Goal: Information Seeking & Learning: Learn about a topic

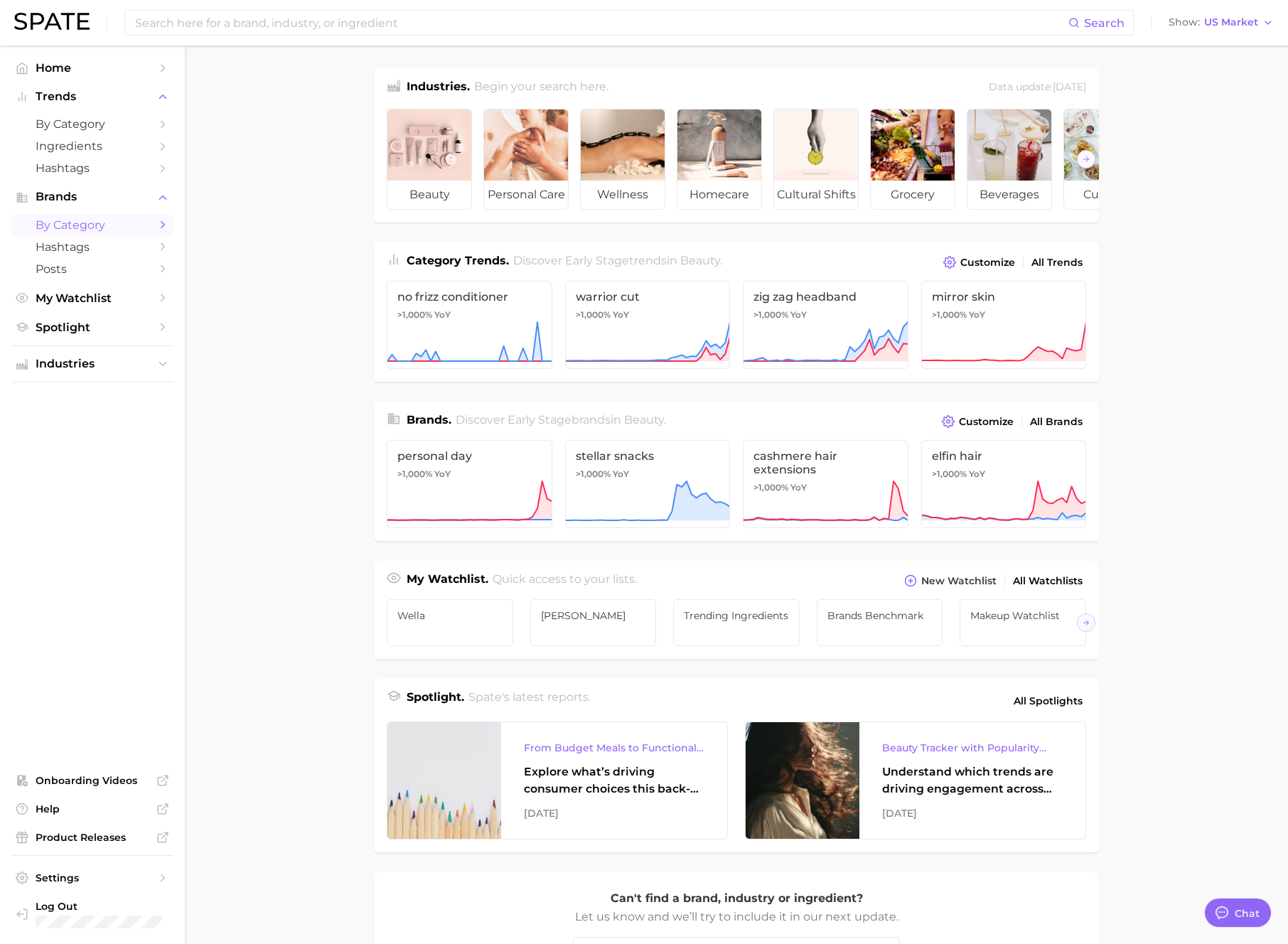
click at [101, 223] on span "by Category" at bounding box center [93, 225] width 114 height 14
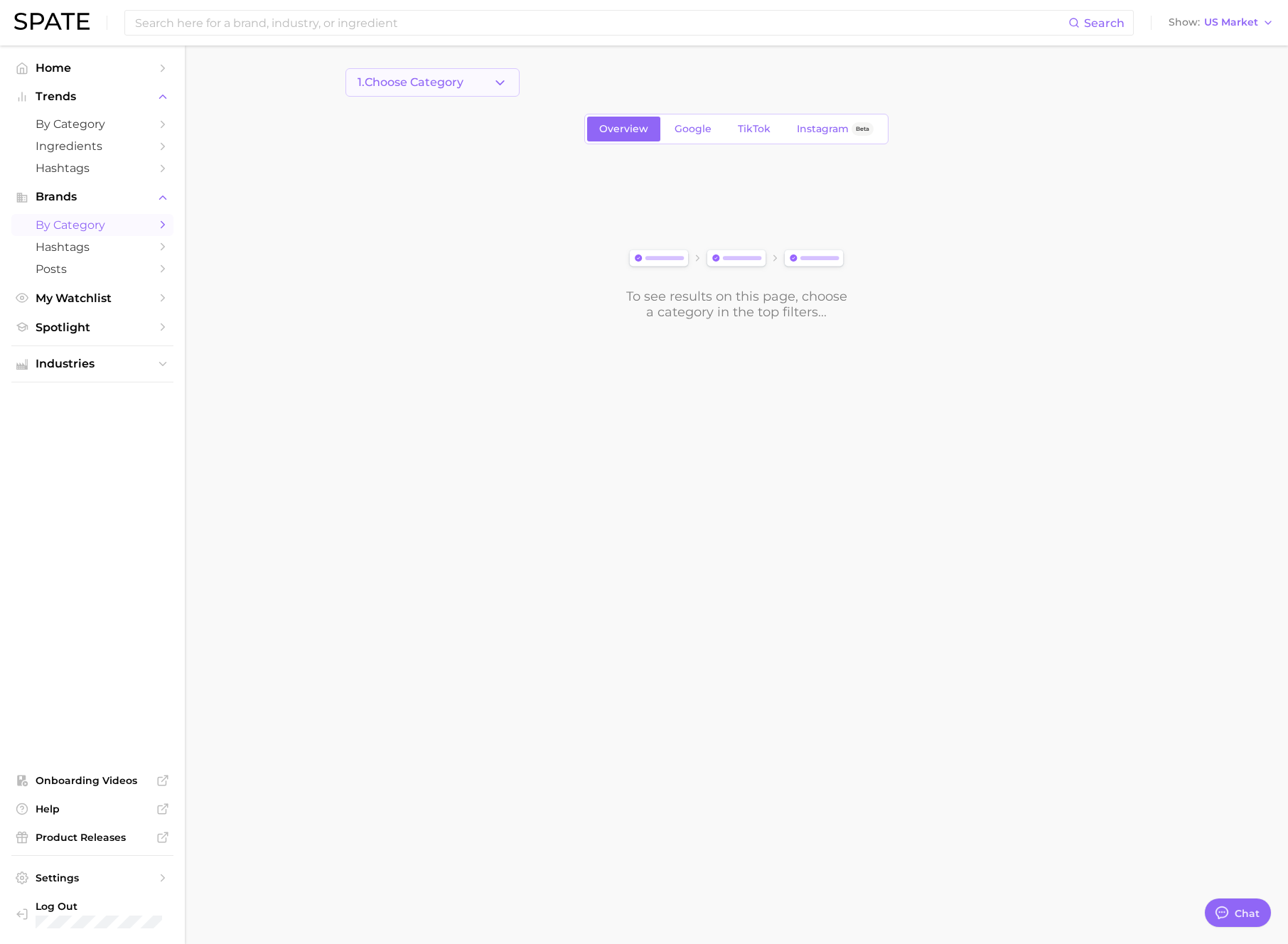
click at [454, 86] on span "1. Choose Category" at bounding box center [410, 82] width 106 height 13
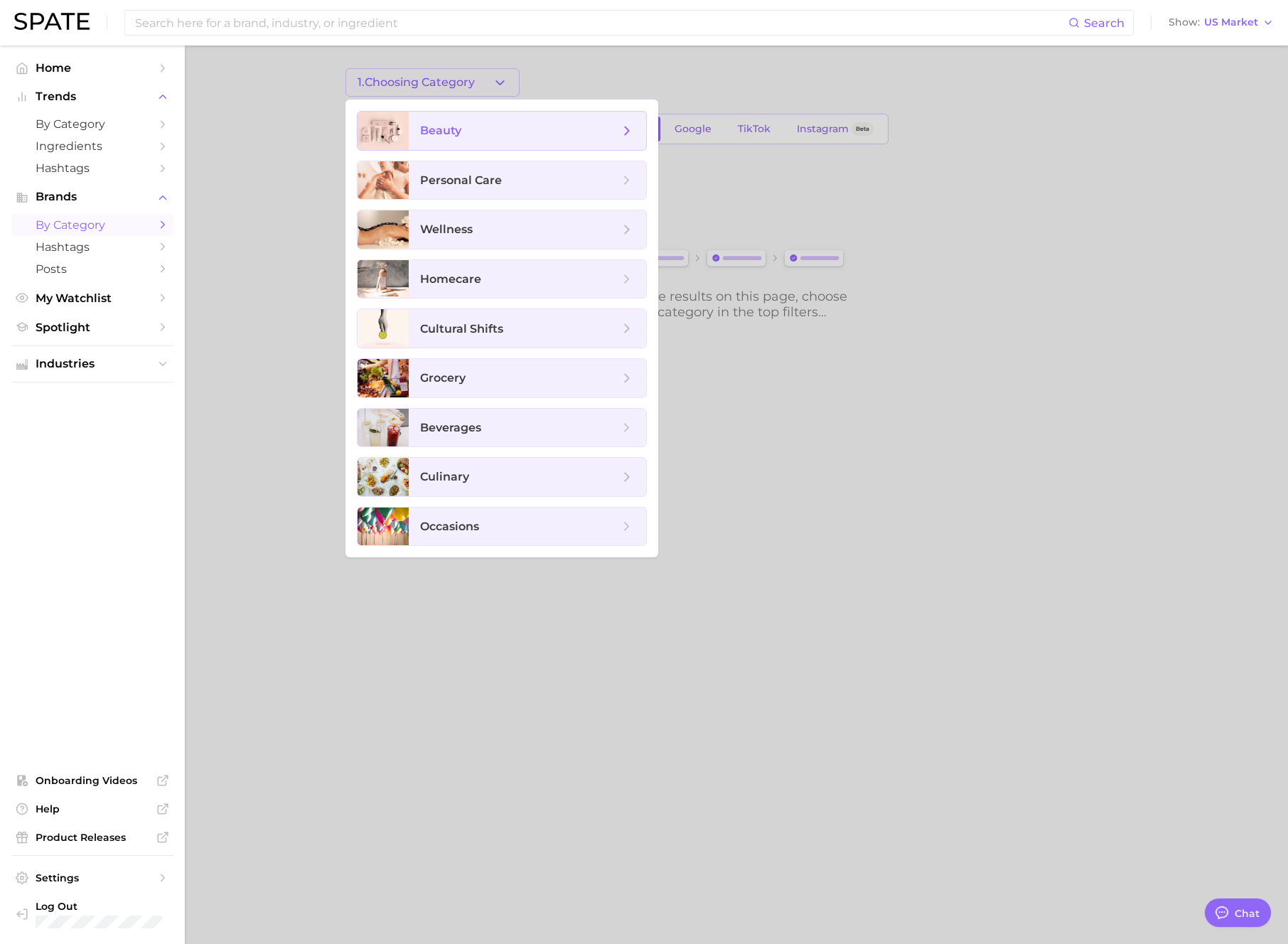
click at [494, 129] on span "beauty" at bounding box center [520, 131] width 199 height 15
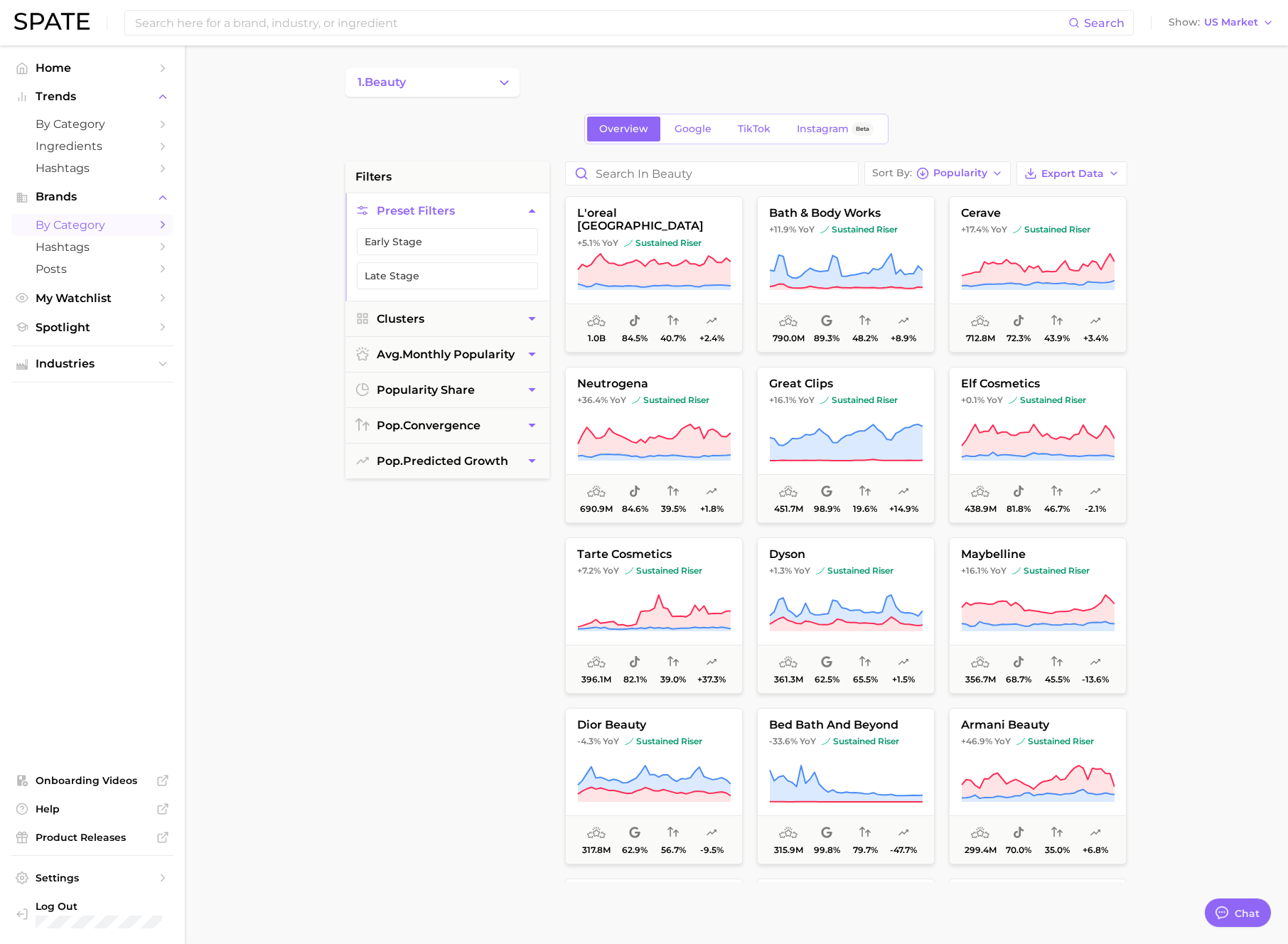
type textarea "x"
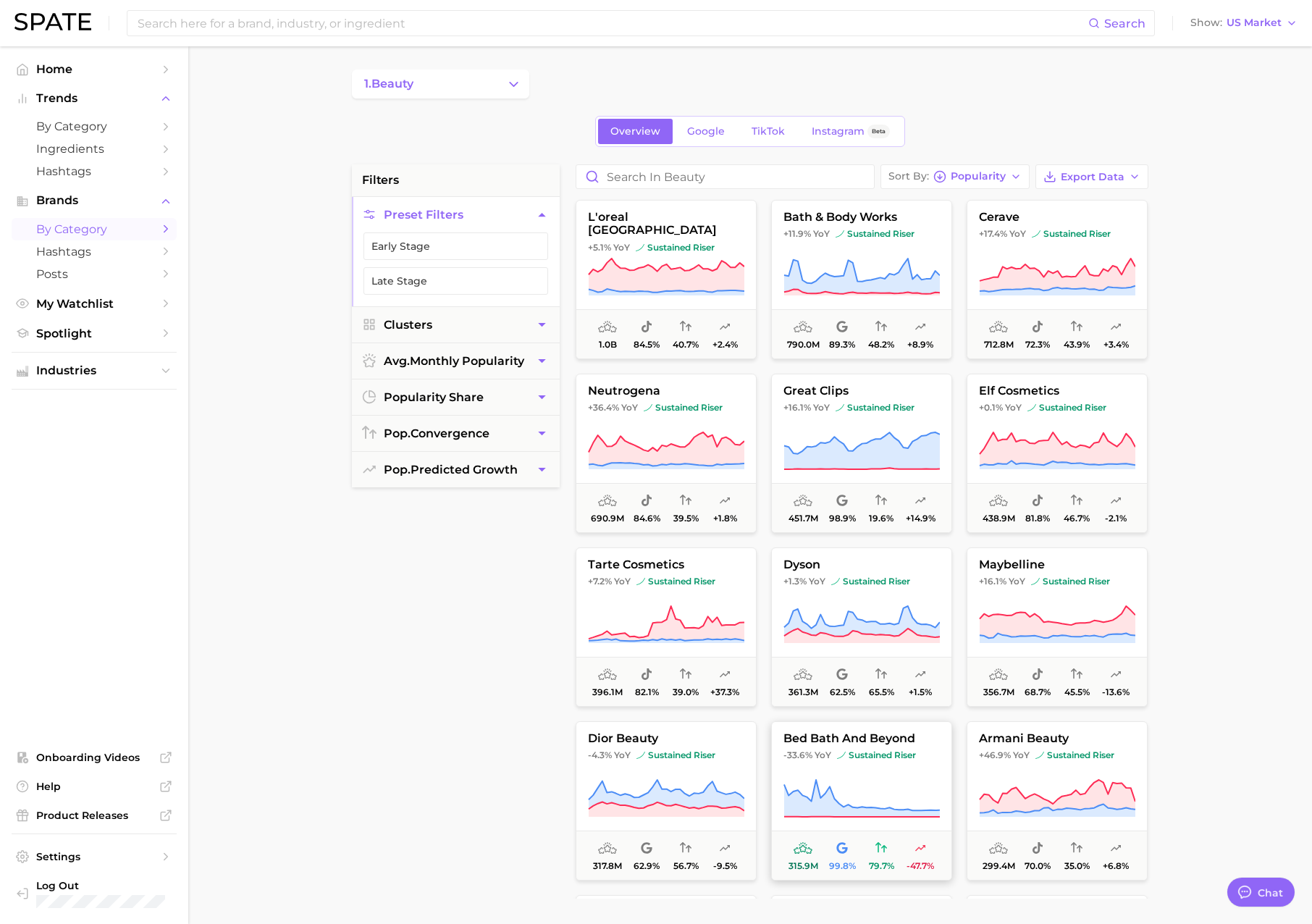
click at [870, 769] on button "bed bath and beyond -33.6% YoY sustained riser 315.9m 99.8% 79.7% -47.7%" at bounding box center [862, 801] width 181 height 159
click at [1060, 419] on button "elf cosmetics +0.1% YoY sustained riser 438.9m 81.8% 46.7% -2.1%" at bounding box center [1058, 453] width 181 height 159
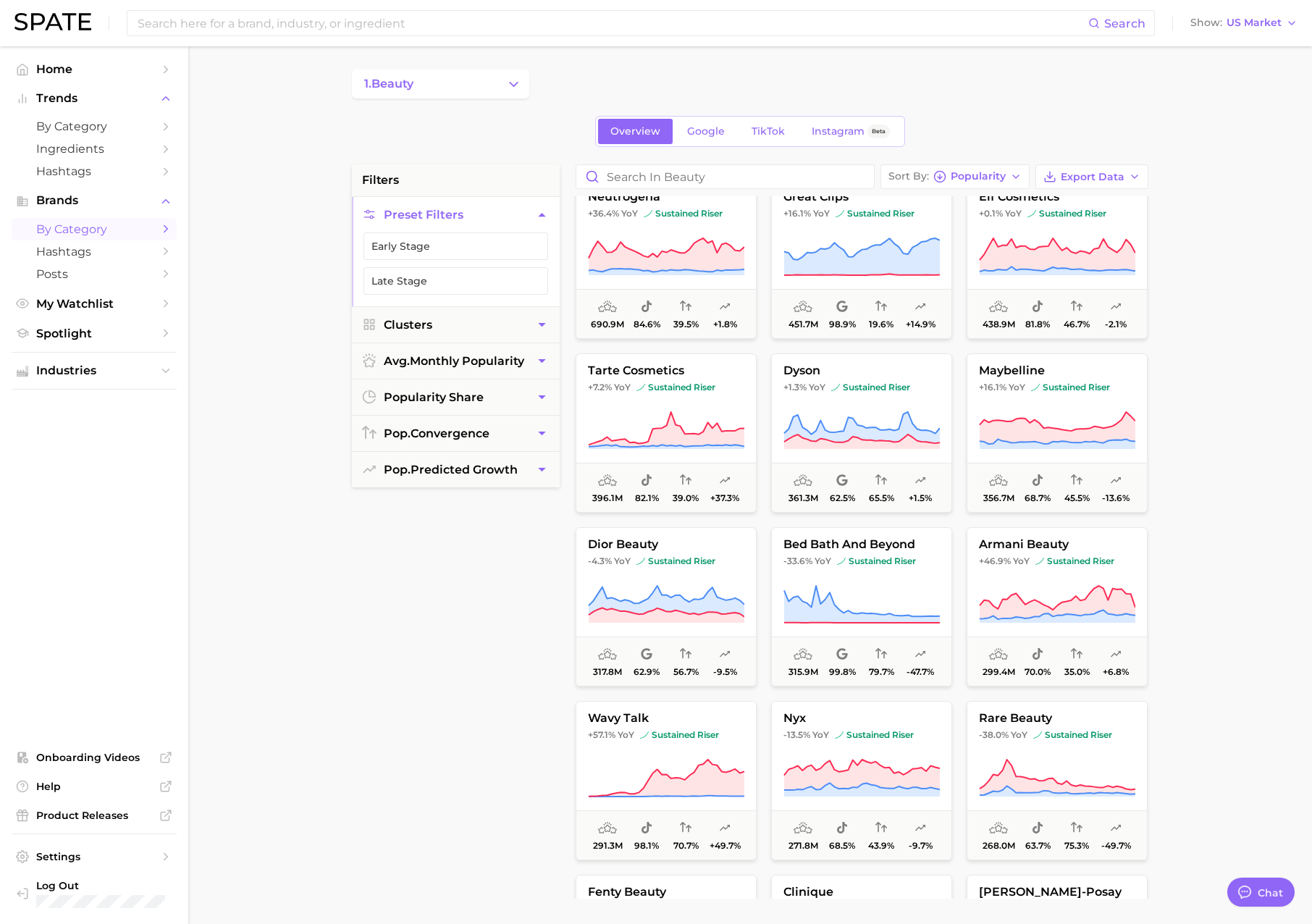
scroll to position [271, 0]
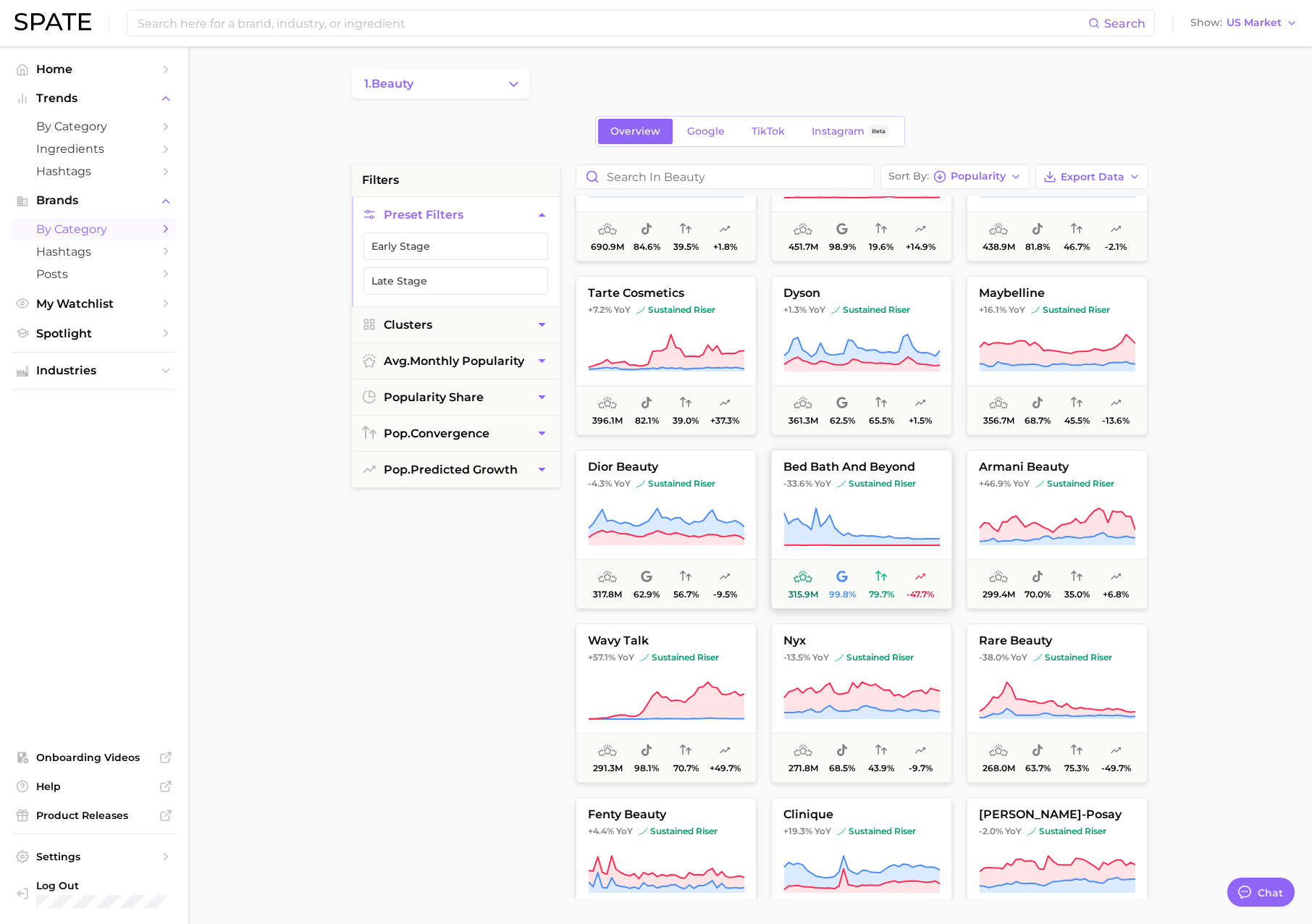
drag, startPoint x: 862, startPoint y: 507, endPoint x: 869, endPoint y: 511, distance: 8.1
click at [862, 507] on icon at bounding box center [862, 527] width 156 height 41
click at [1079, 682] on icon at bounding box center [1057, 700] width 156 height 41
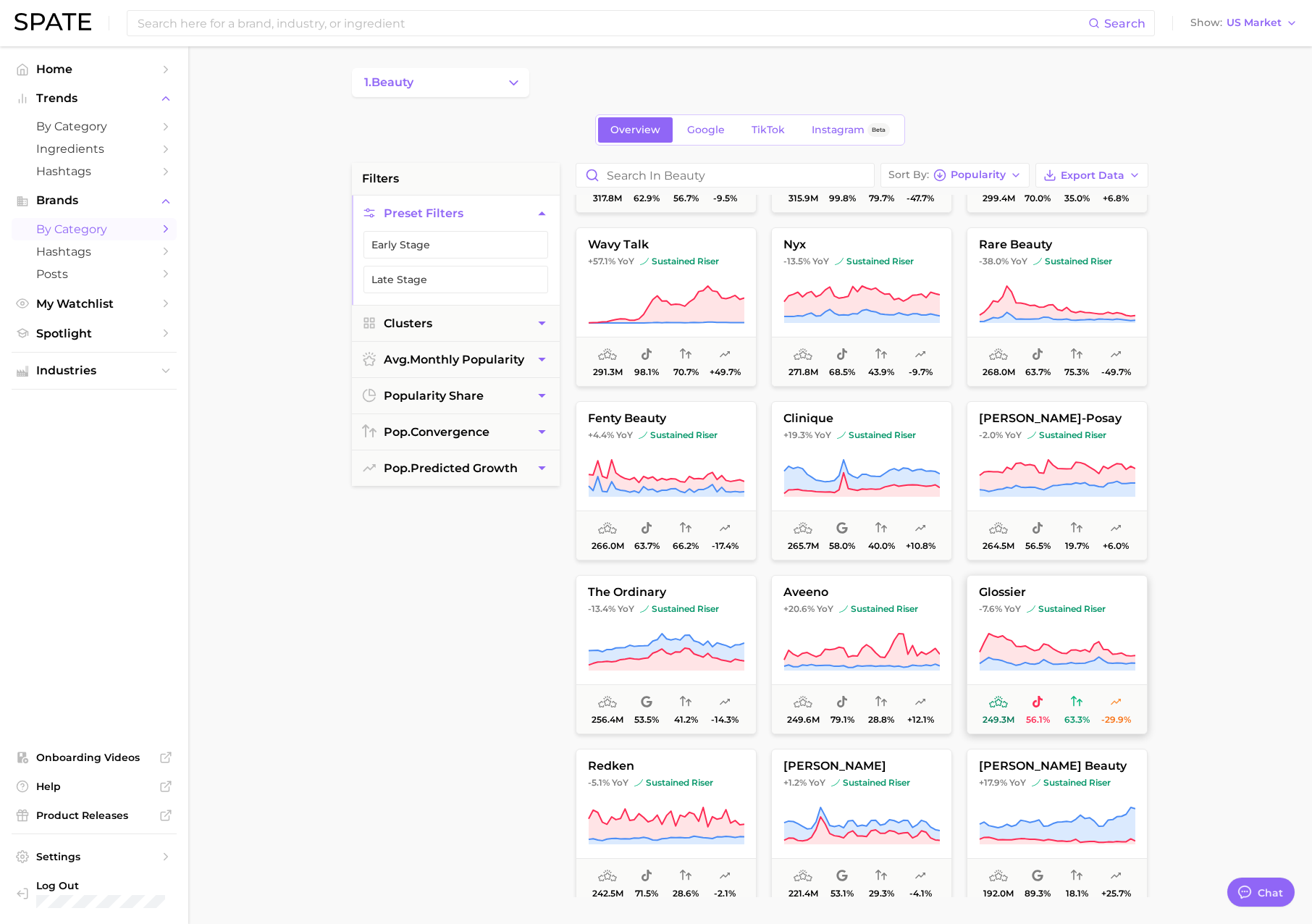
scroll to position [709, 0]
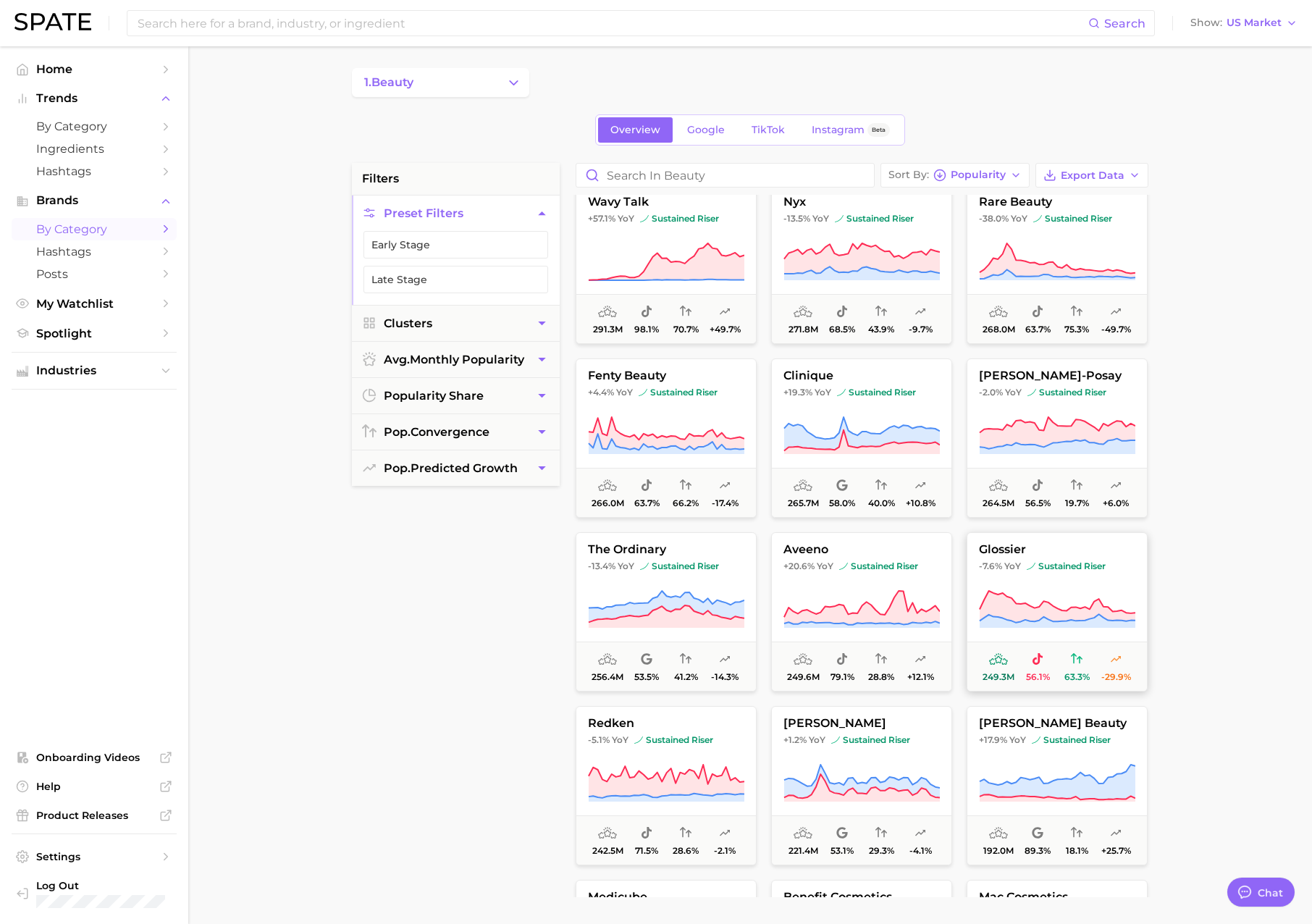
click at [1056, 581] on button "glossier -7.6% YoY sustained riser 249.3m 56.1% 63.3% -29.9%" at bounding box center [1058, 612] width 181 height 159
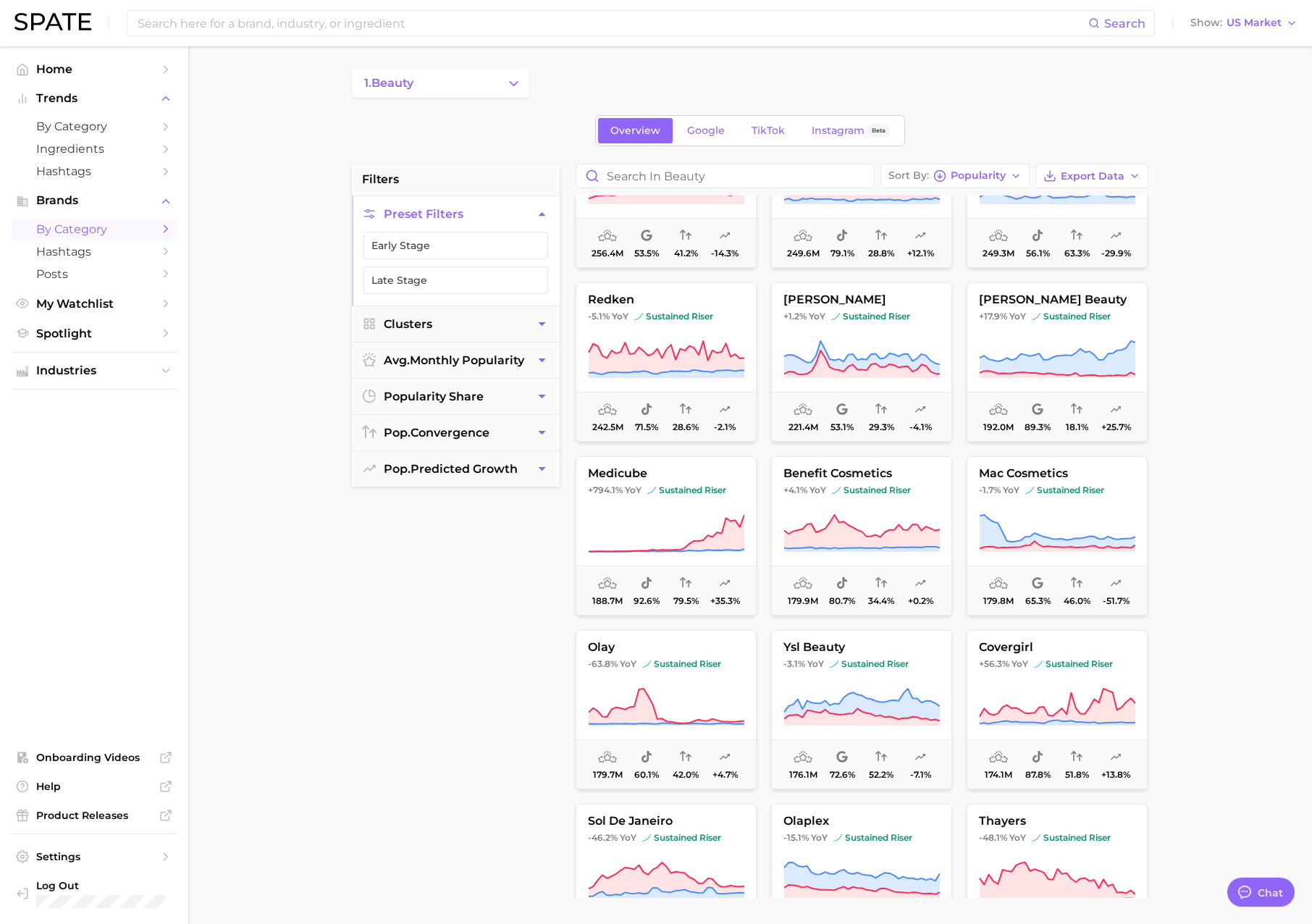
scroll to position [1137, 0]
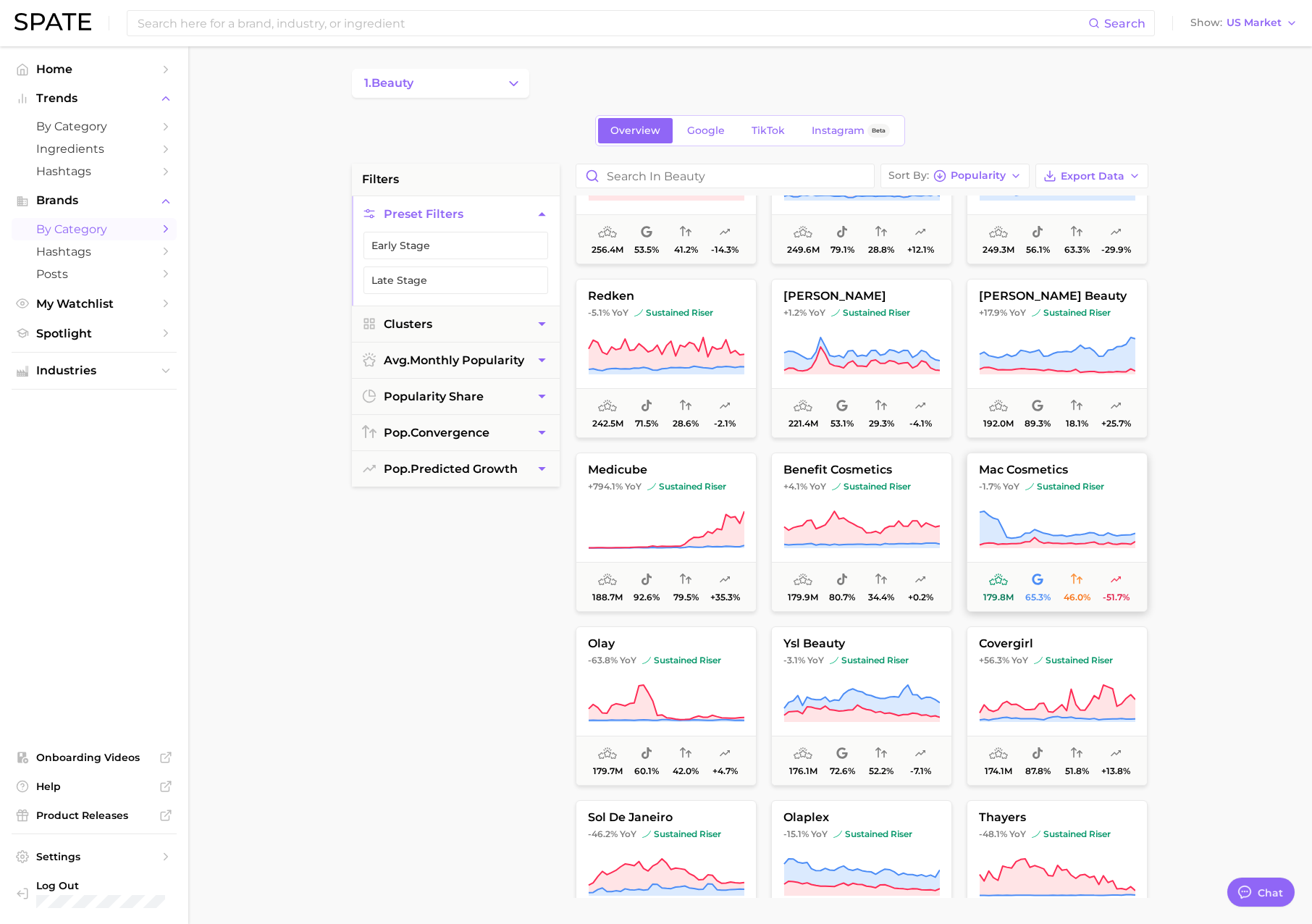
click at [1035, 494] on button "mac cosmetics -1.7% YoY sustained riser 179.8m 65.3% 46.0% -51.7%" at bounding box center [1058, 532] width 181 height 159
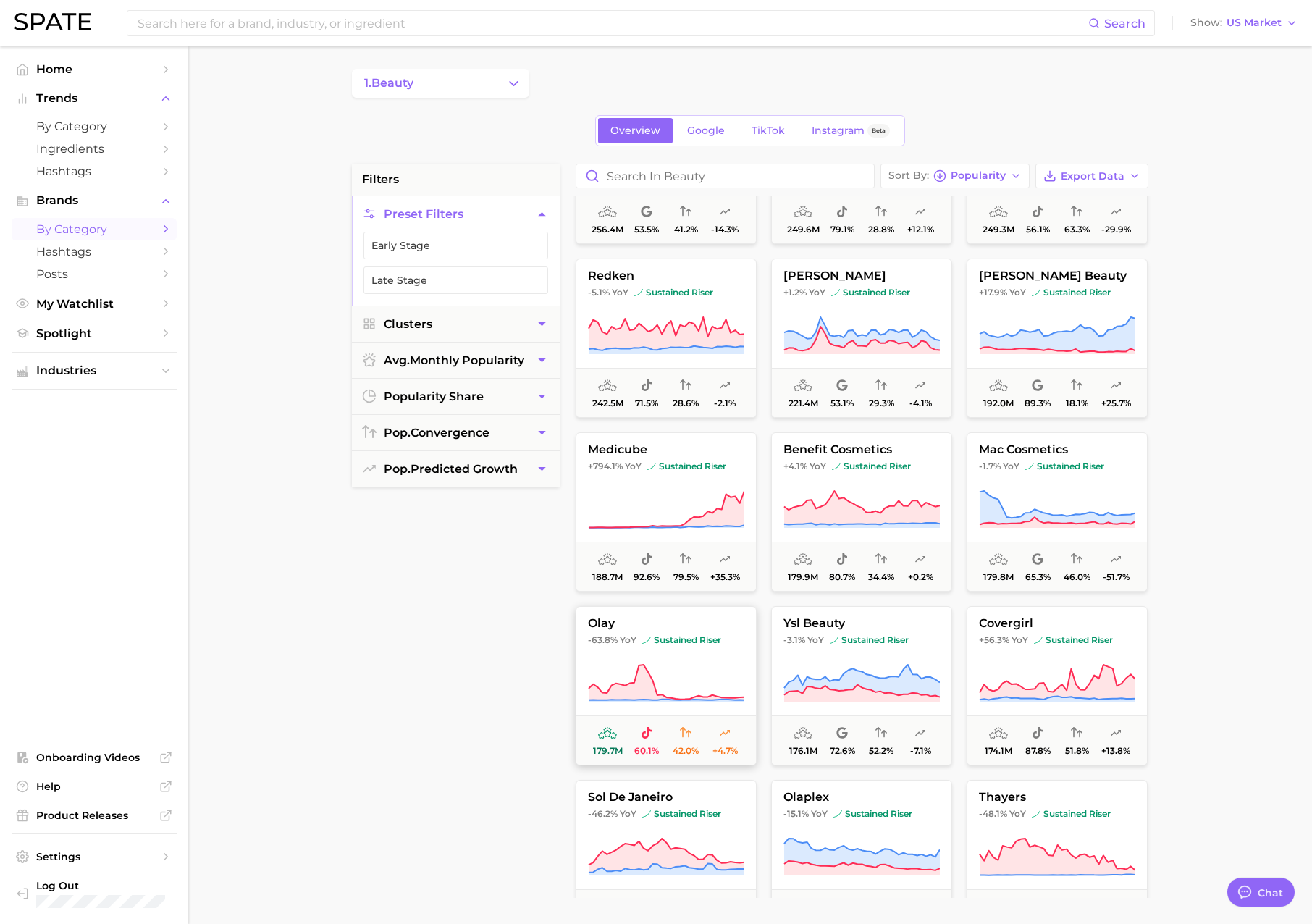
click at [679, 653] on button "olay -63.8% YoY sustained riser 179.7m 60.1% 42.0% +4.7%" at bounding box center [666, 685] width 181 height 159
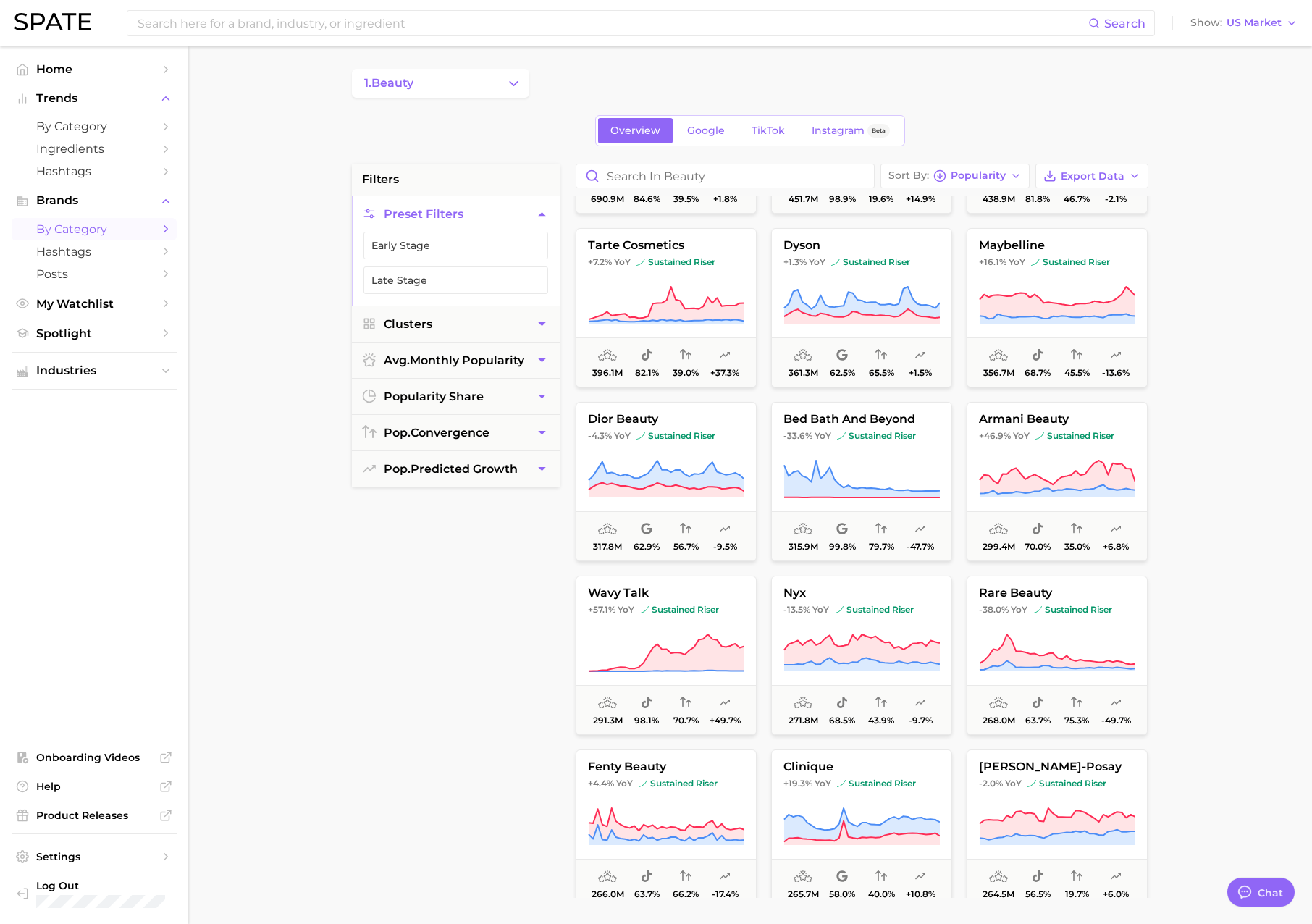
scroll to position [0, 0]
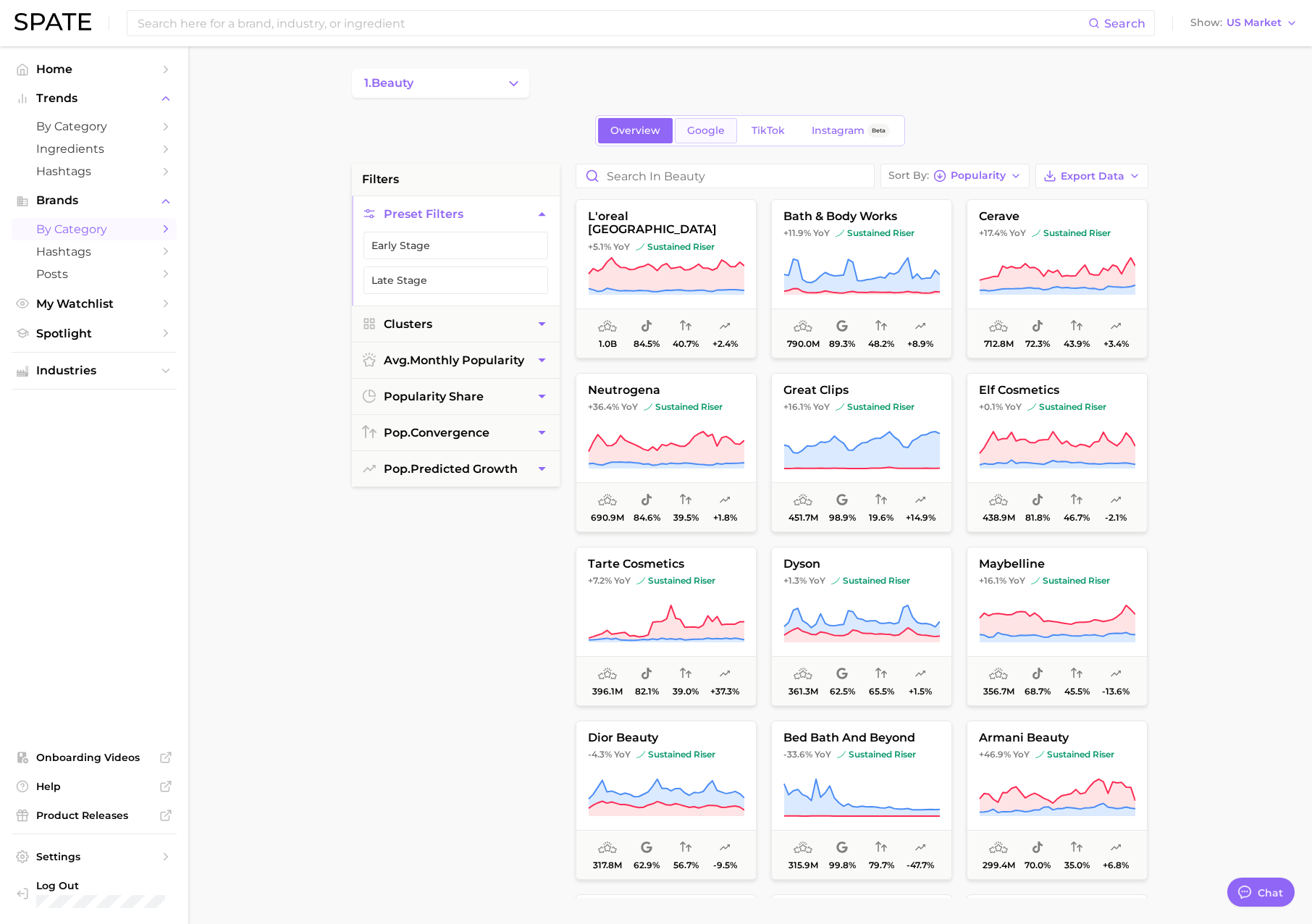
click at [703, 129] on span "Google" at bounding box center [705, 131] width 38 height 13
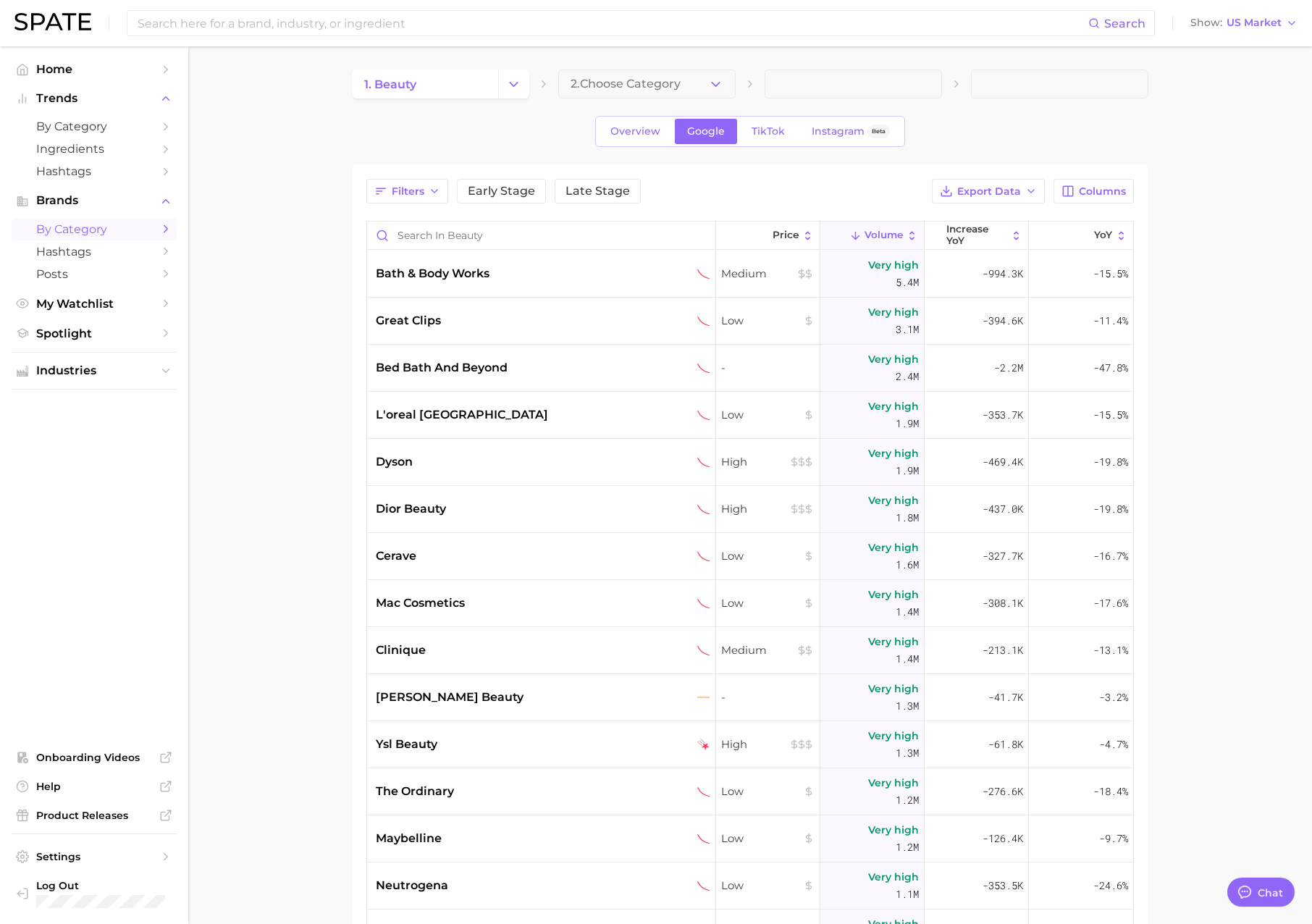
type textarea "x"
click at [771, 121] on link "TikTok" at bounding box center [769, 132] width 58 height 25
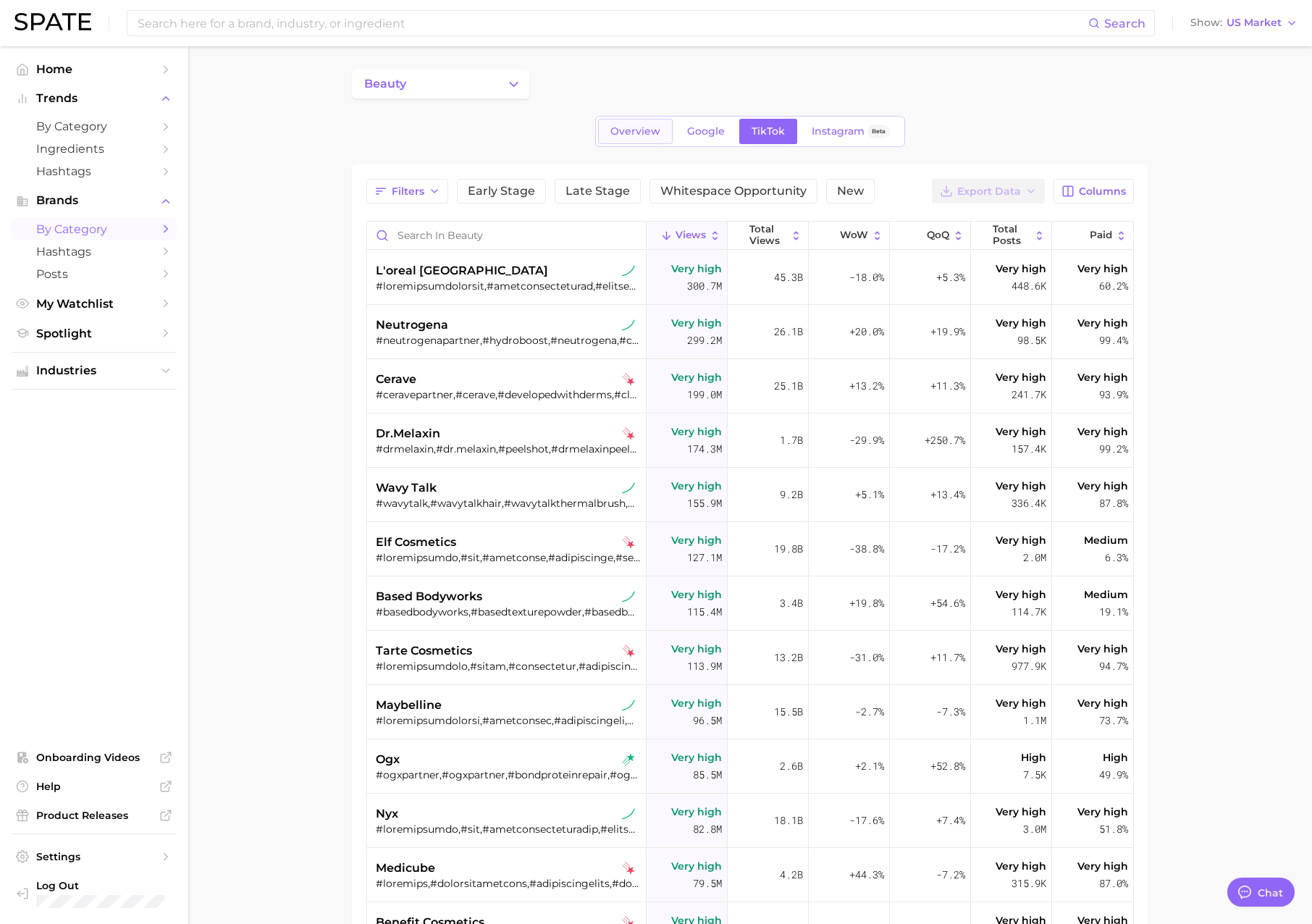
click at [624, 129] on span "Overview" at bounding box center [635, 132] width 50 height 13
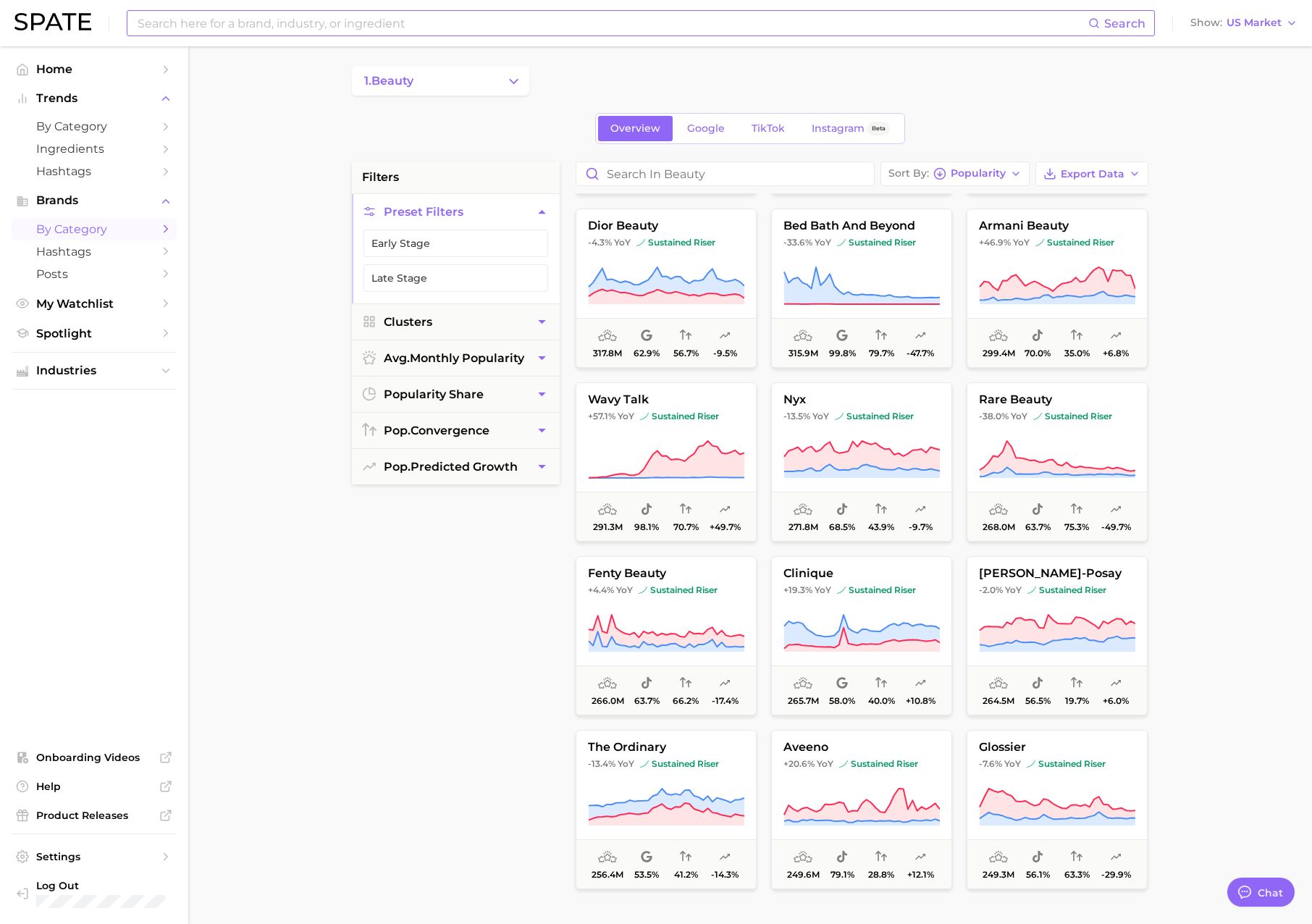
scroll to position [695, 0]
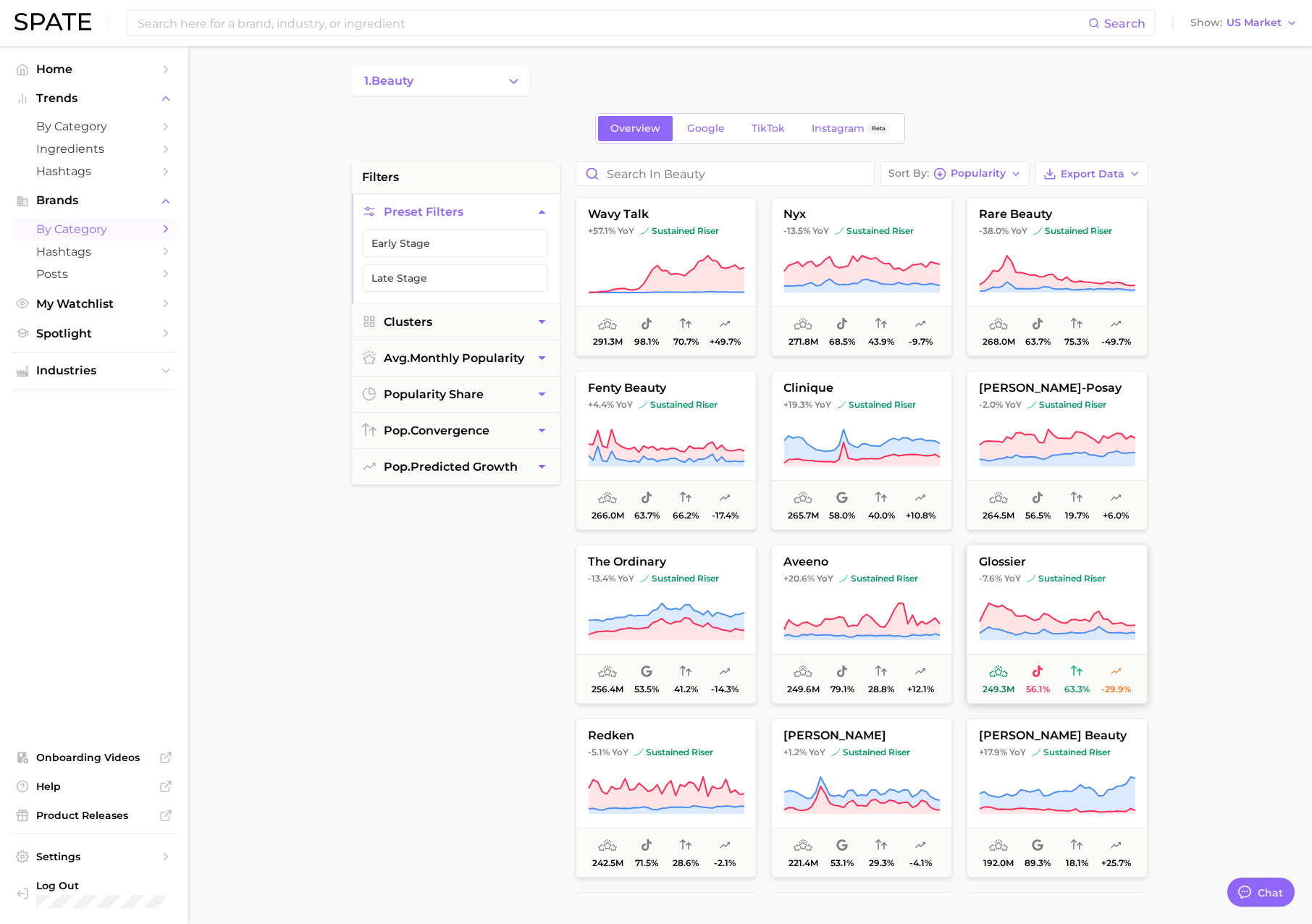
click at [1067, 609] on icon at bounding box center [1057, 622] width 156 height 41
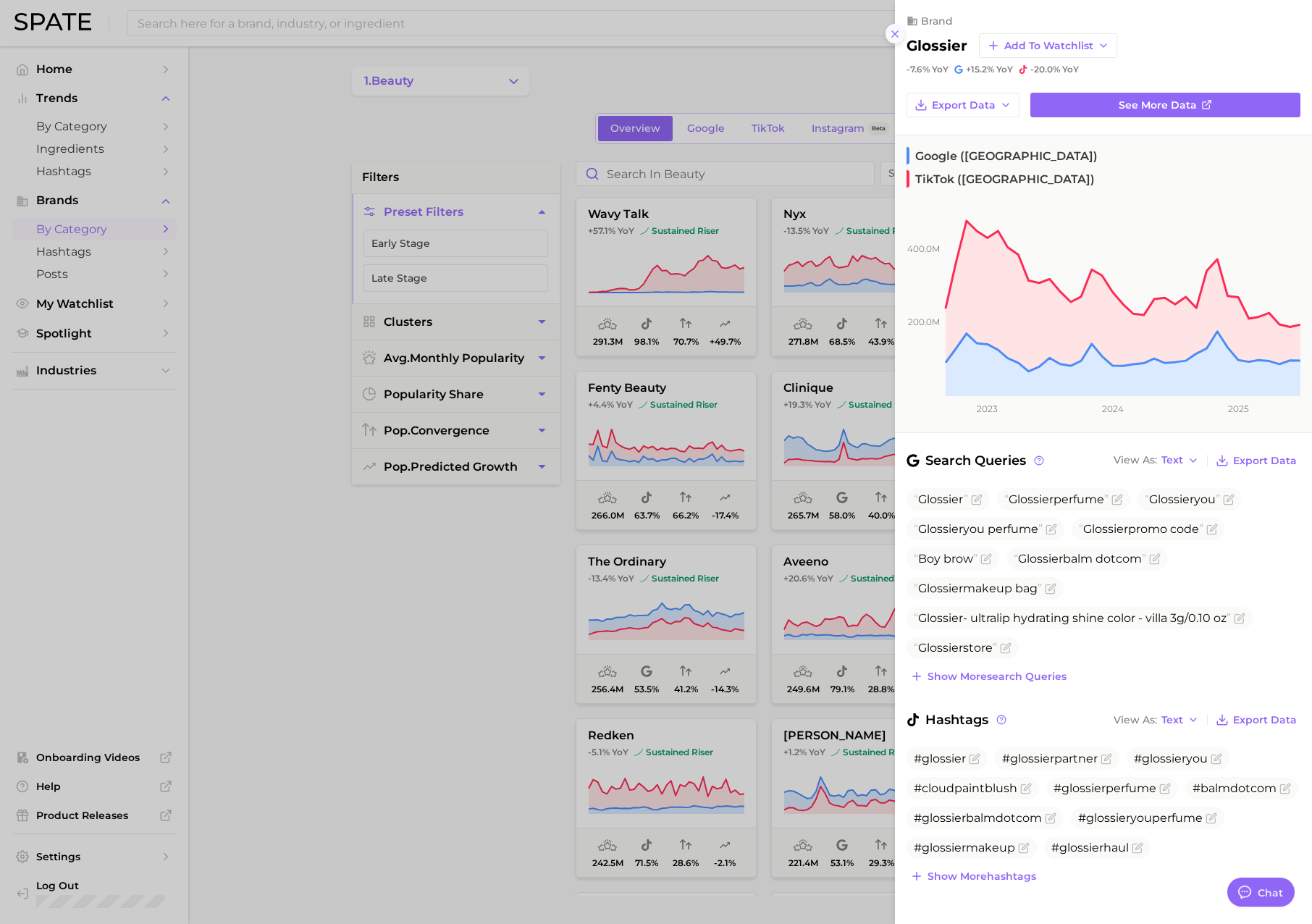
click at [900, 36] on icon at bounding box center [895, 34] width 12 height 12
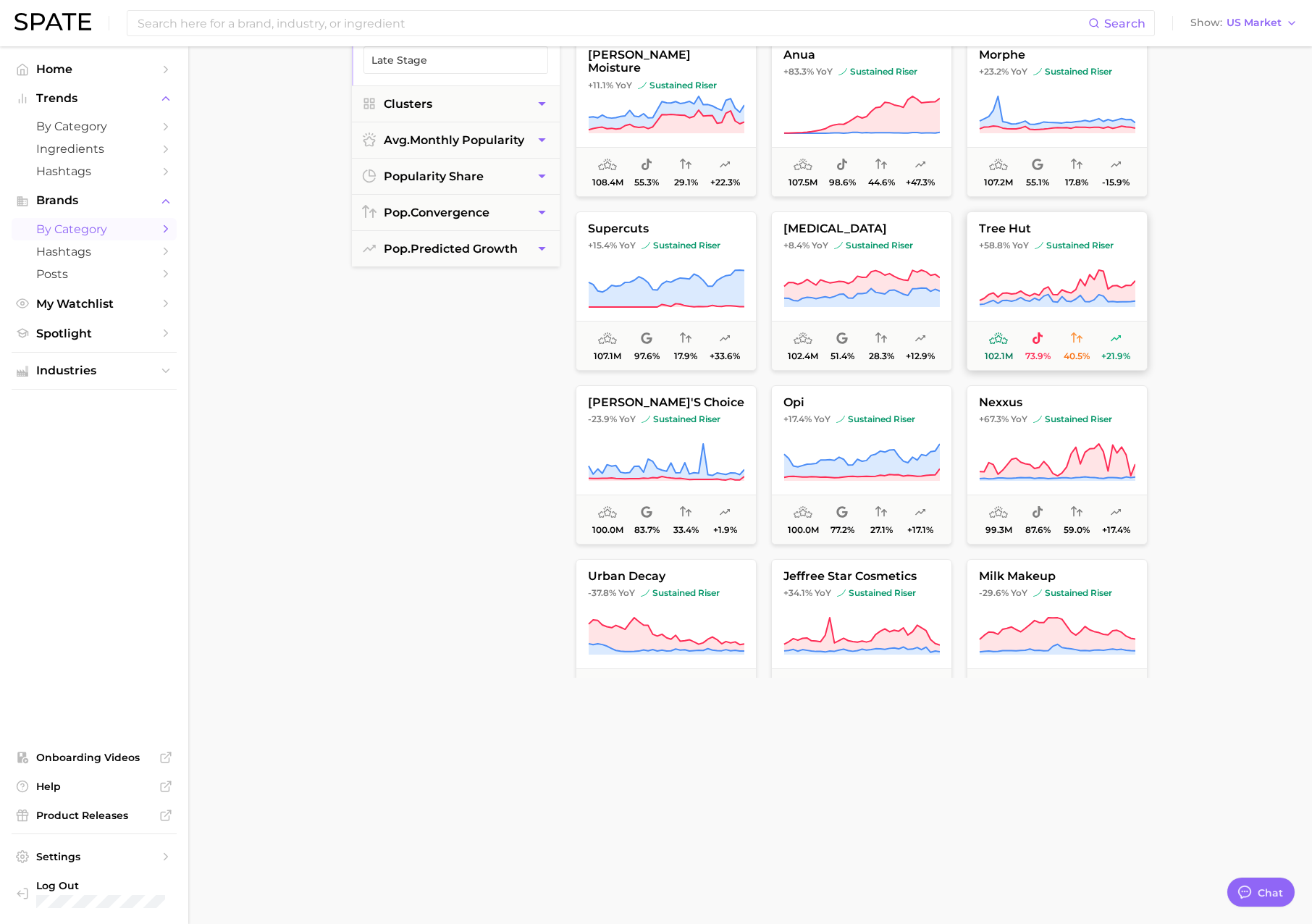
scroll to position [3677, 0]
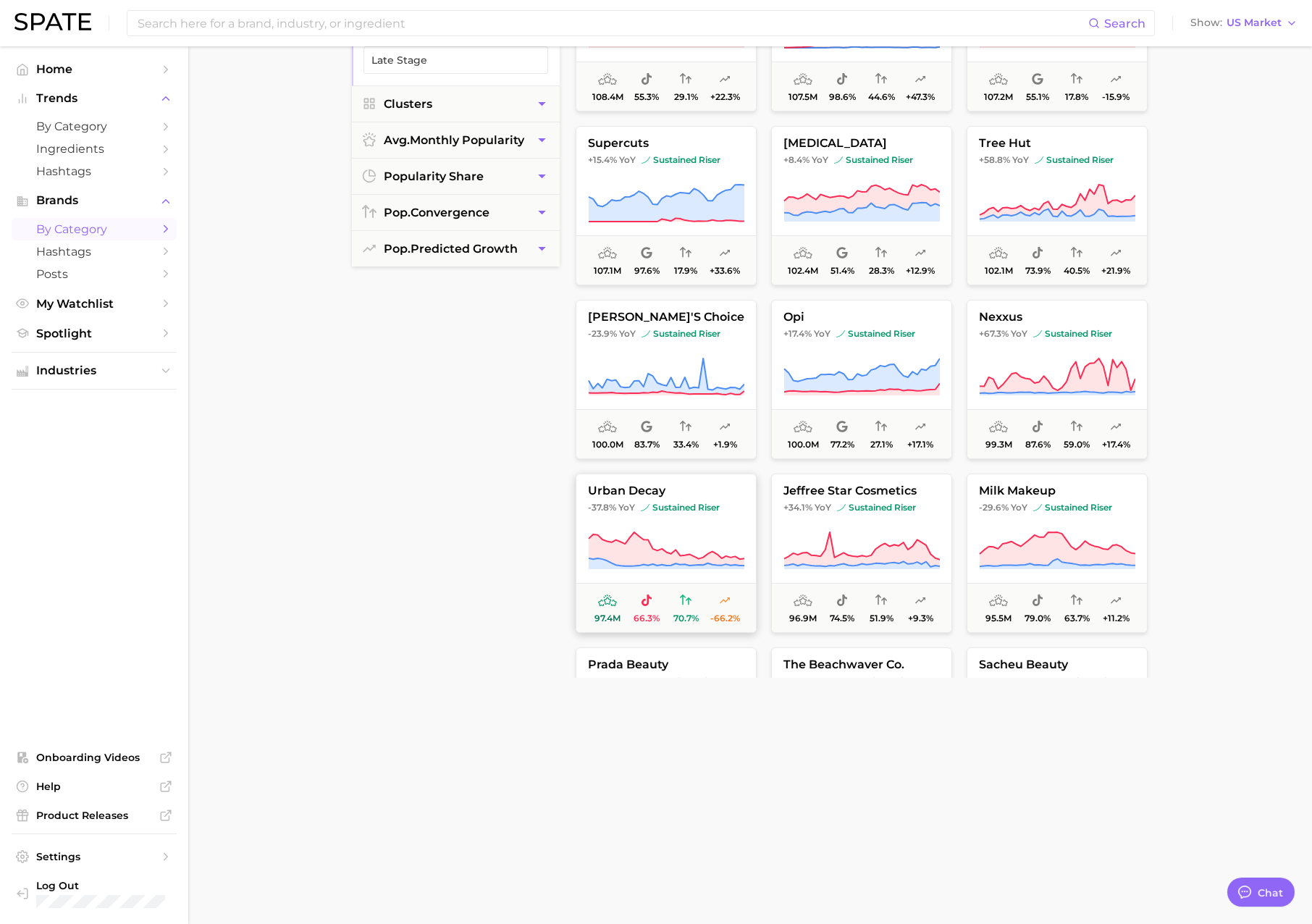
click at [651, 521] on button "urban decay -37.8% YoY sustained riser 97.4m 66.3% 70.7% -66.2%" at bounding box center [666, 553] width 181 height 159
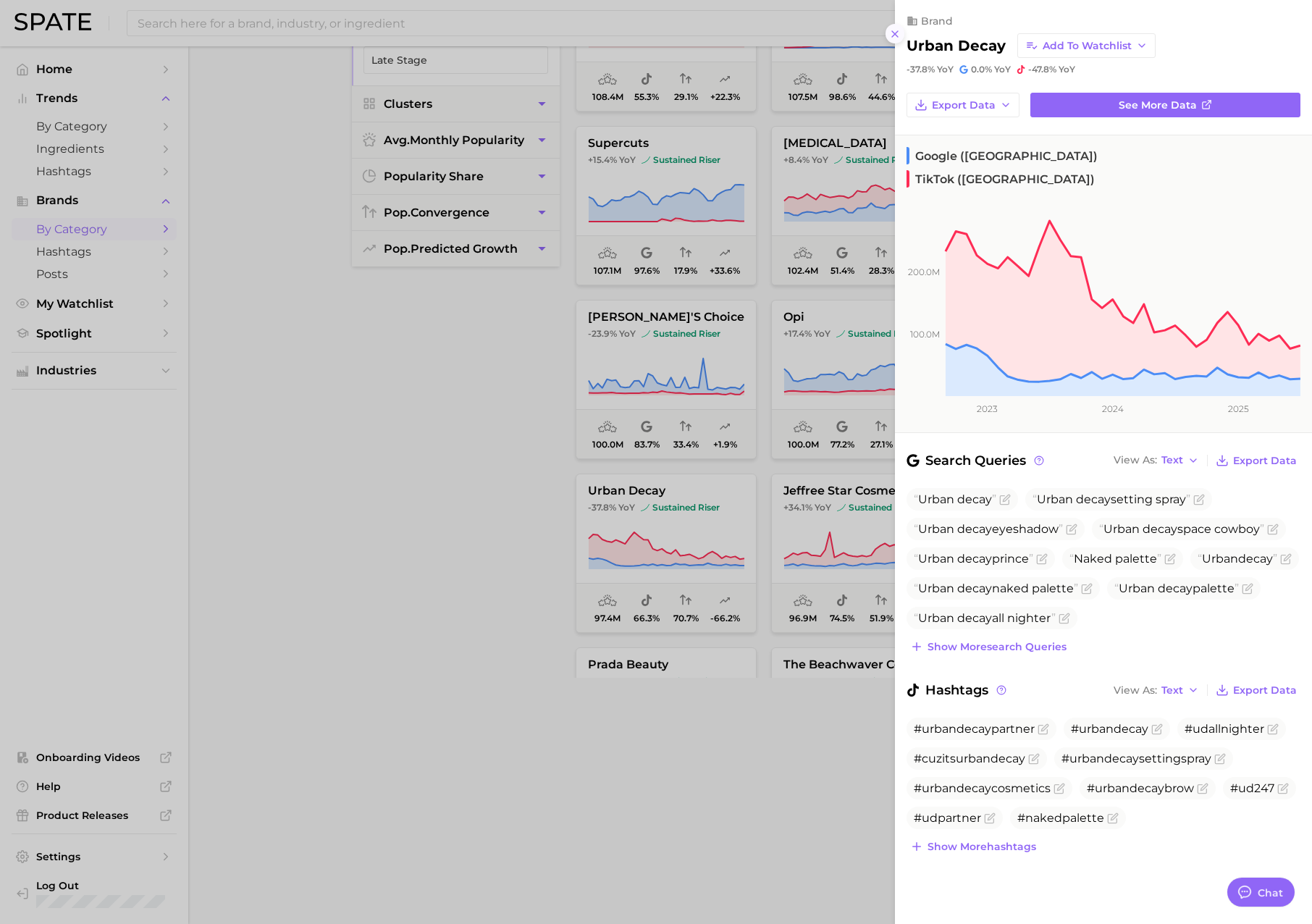
click at [889, 28] on icon at bounding box center [895, 34] width 12 height 12
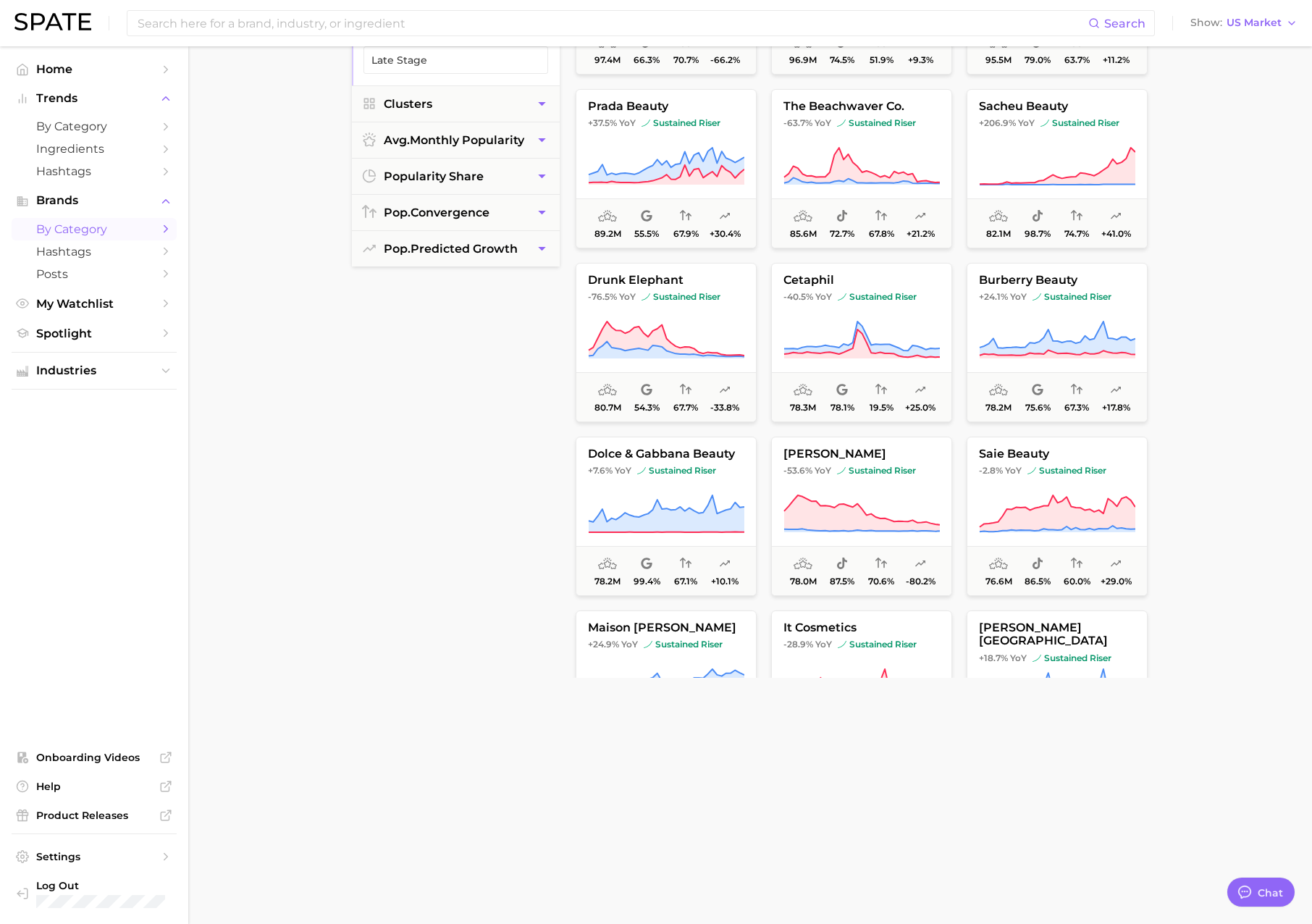
scroll to position [4294, 0]
